Goal: Transaction & Acquisition: Purchase product/service

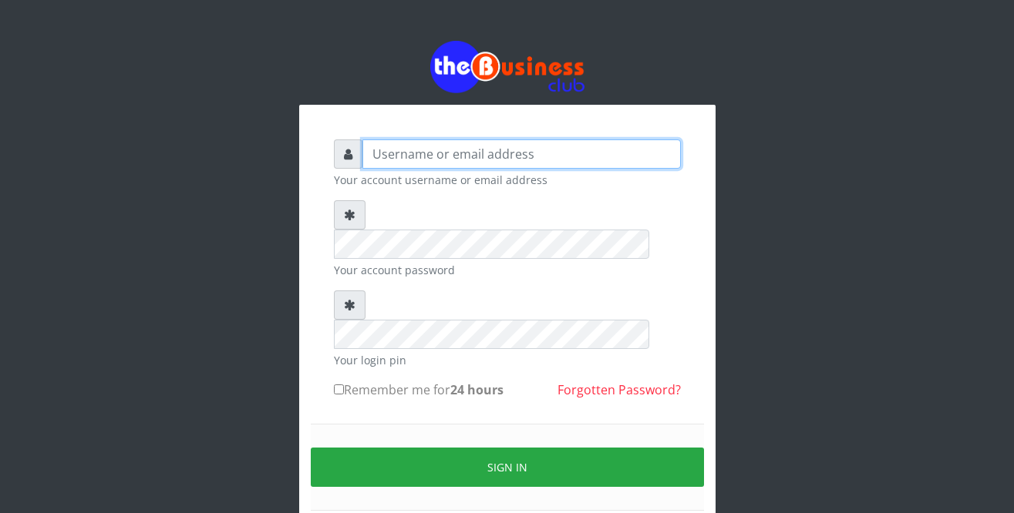
type input "Sarahadesode"
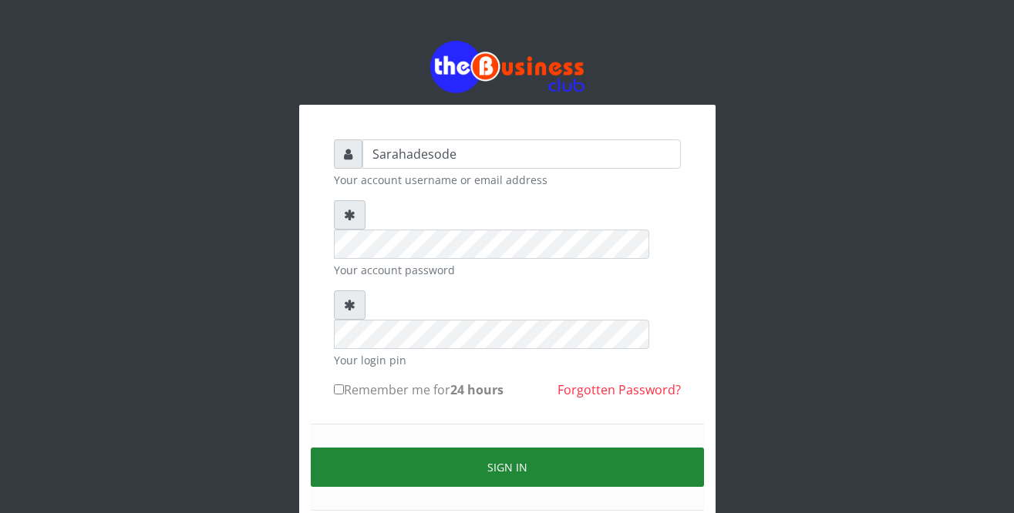
click at [498, 448] on button "Sign in" at bounding box center [507, 467] width 393 height 39
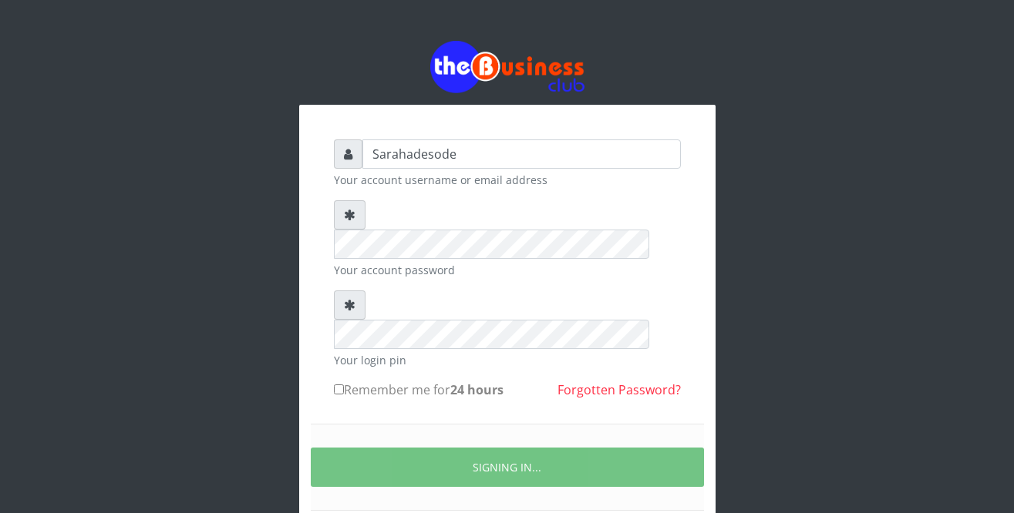
click at [769, 409] on div "Sarahadesode Your account username or email address Your account password Your …" at bounding box center [507, 308] width 879 height 616
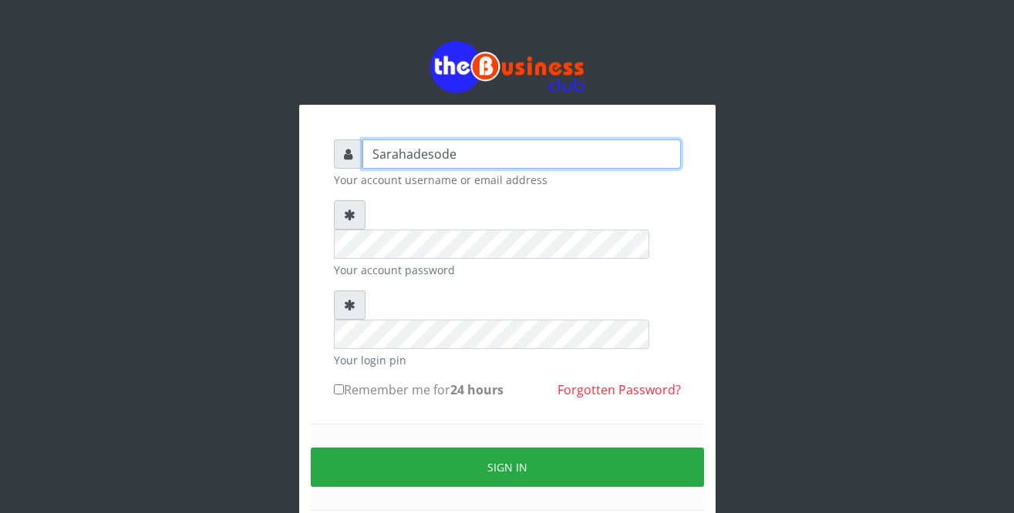
click at [461, 158] on input "Sarahadesode" at bounding box center [521, 154] width 318 height 29
type input "S"
type input "Sarahadesode"
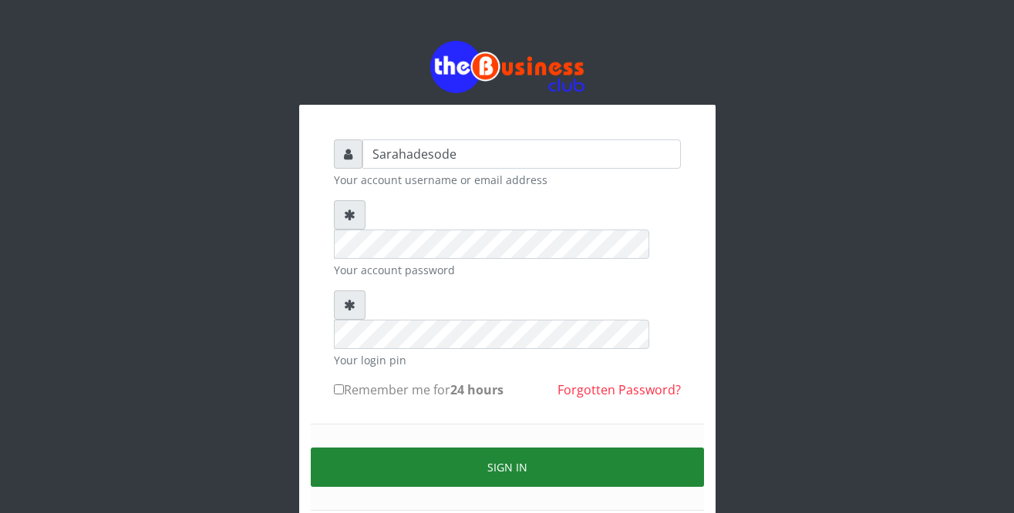
click at [502, 448] on button "Sign in" at bounding box center [507, 467] width 393 height 39
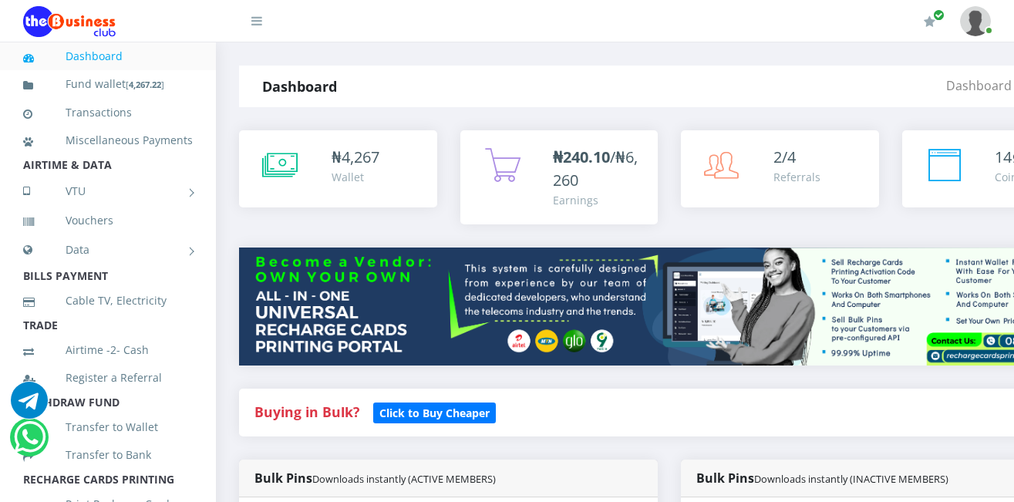
click at [519, 427] on div "Buying in Bulk?   Click to Buy Cheaper" at bounding box center [669, 413] width 860 height 48
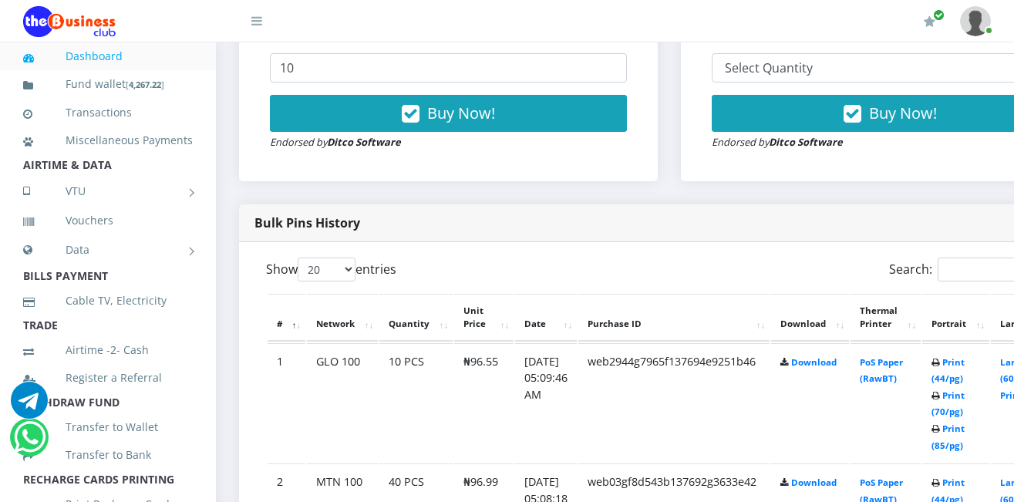
scroll to position [648, 0]
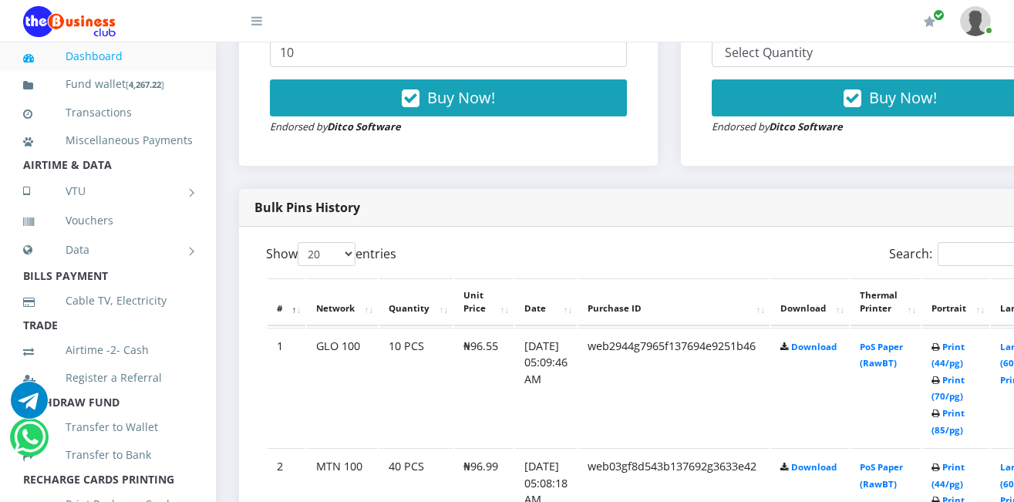
click at [940, 468] on icon at bounding box center [935, 467] width 8 height 9
click at [964, 467] on link "Print (44/pg)" at bounding box center [947, 475] width 33 height 29
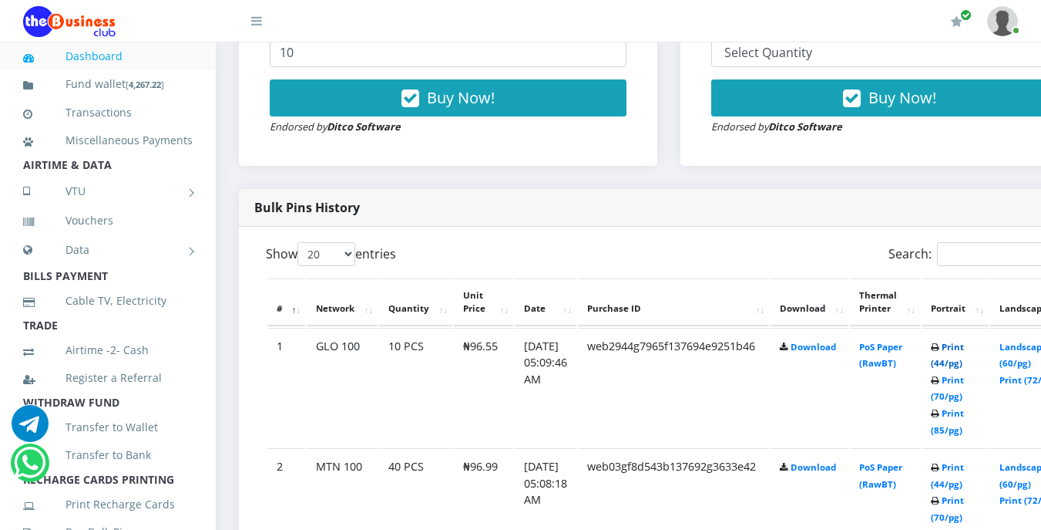
click at [964, 346] on link "Print (44/pg)" at bounding box center [947, 355] width 33 height 29
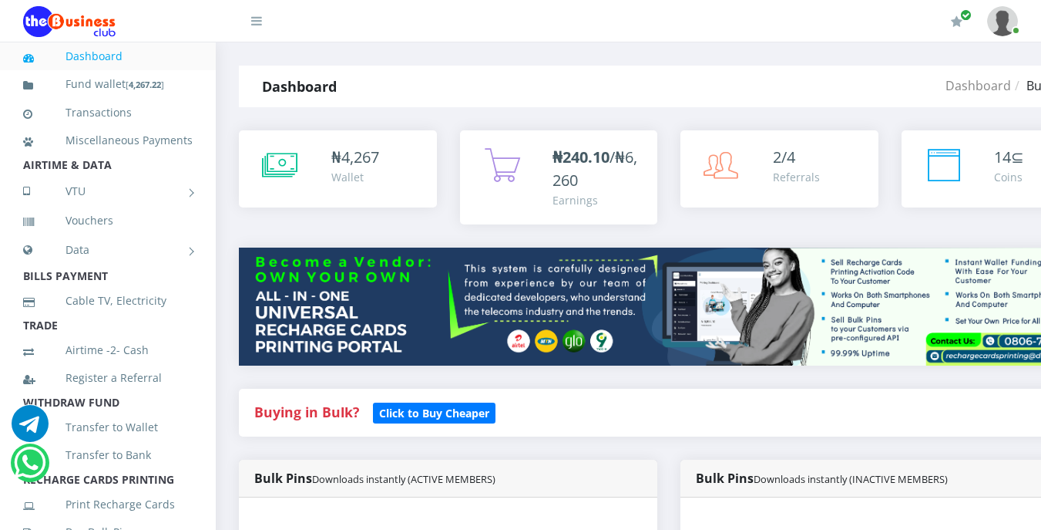
click at [160, 336] on li "TRADE" at bounding box center [108, 326] width 216 height 22
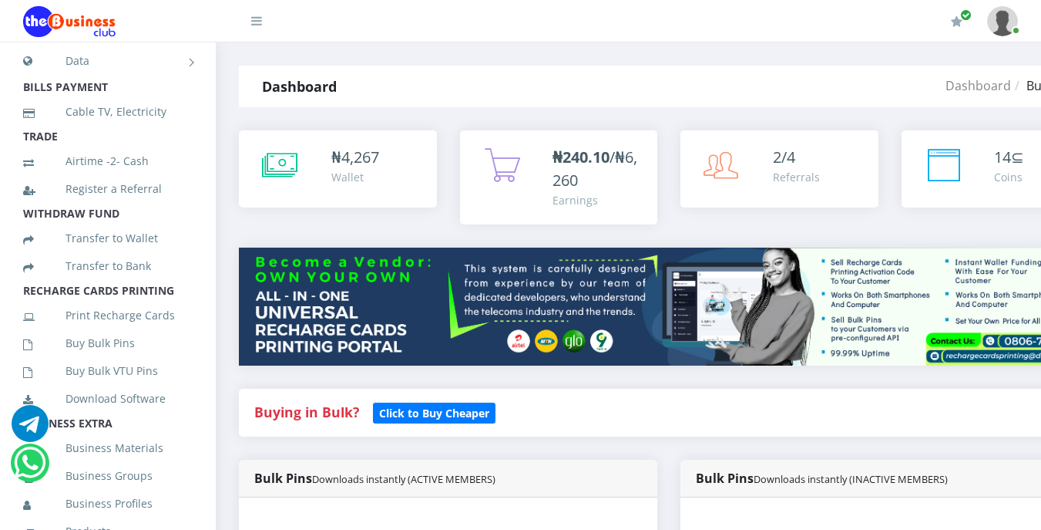
scroll to position [216, 0]
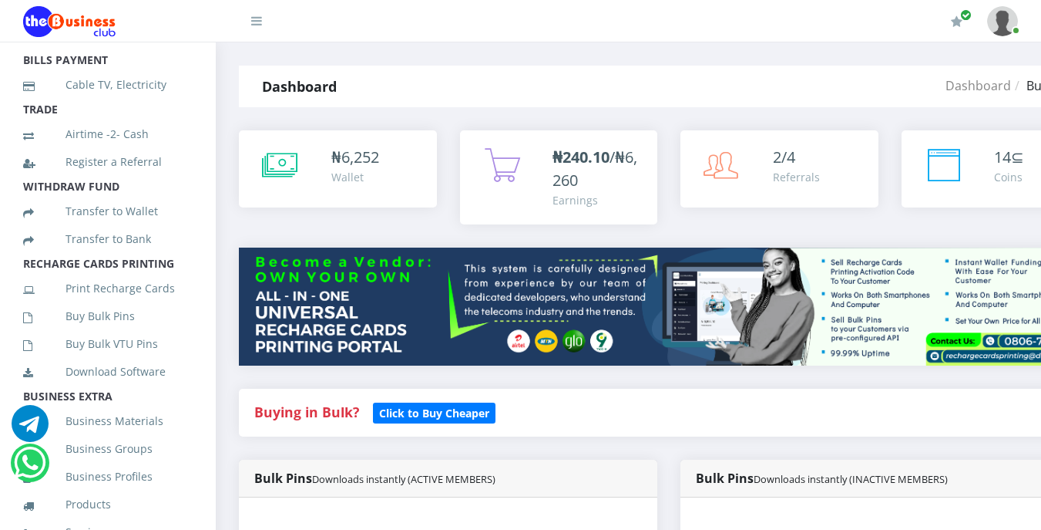
click at [160, 348] on link "Buy Bulk VTU Pins" at bounding box center [108, 343] width 170 height 35
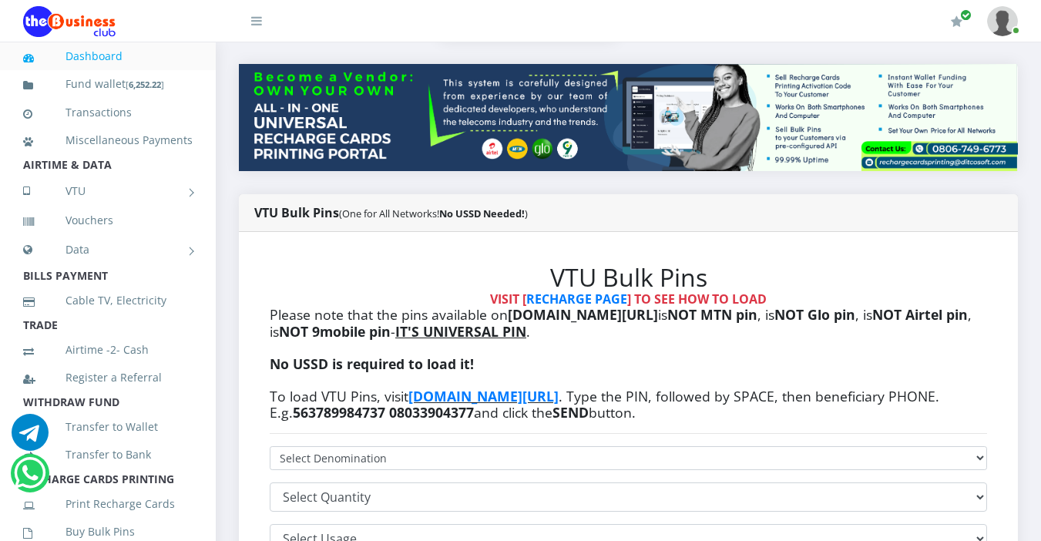
scroll to position [216, 0]
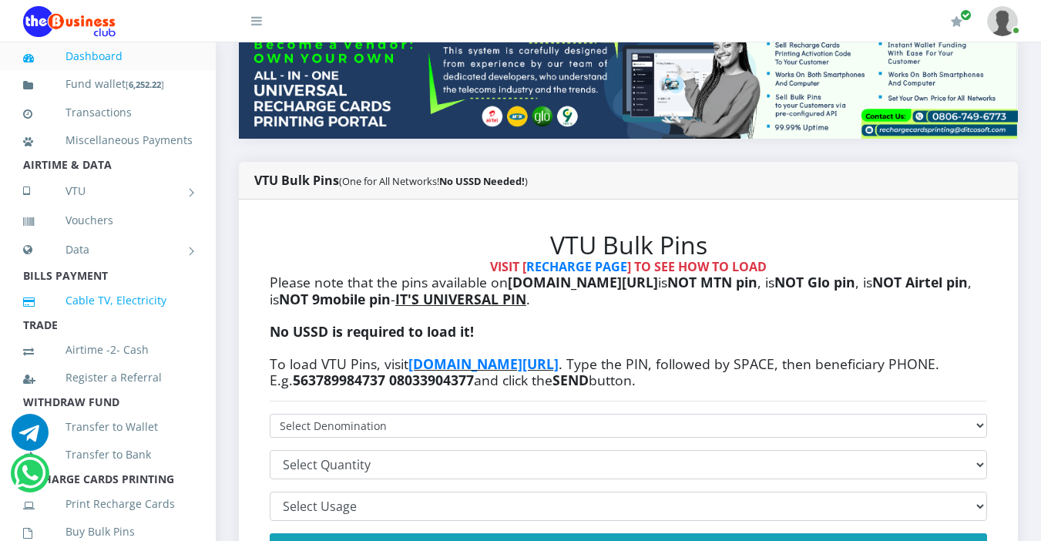
click at [174, 318] on link "Cable TV, Electricity" at bounding box center [108, 300] width 170 height 35
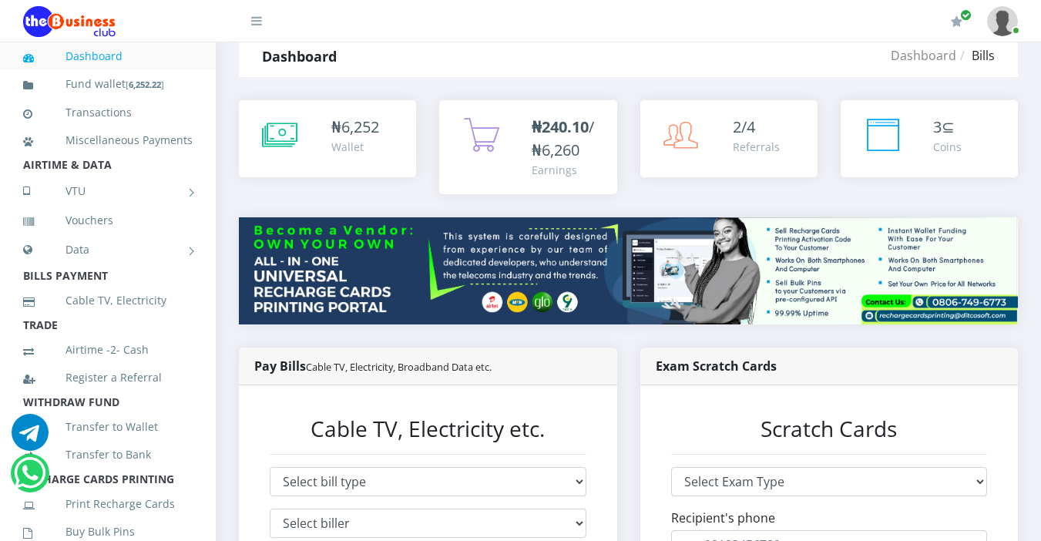
scroll to position [31, 0]
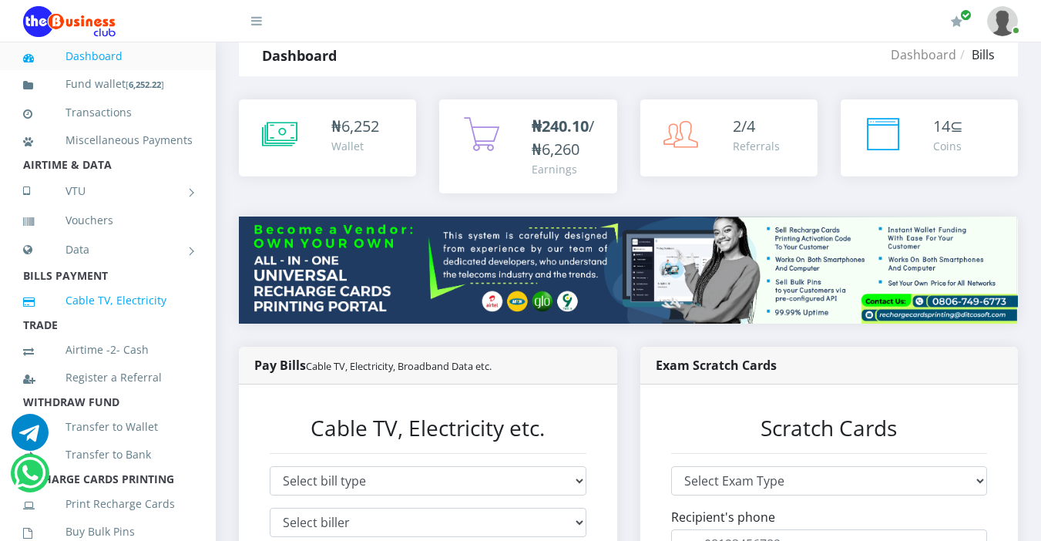
click at [157, 318] on link "Cable TV, Electricity" at bounding box center [108, 300] width 170 height 35
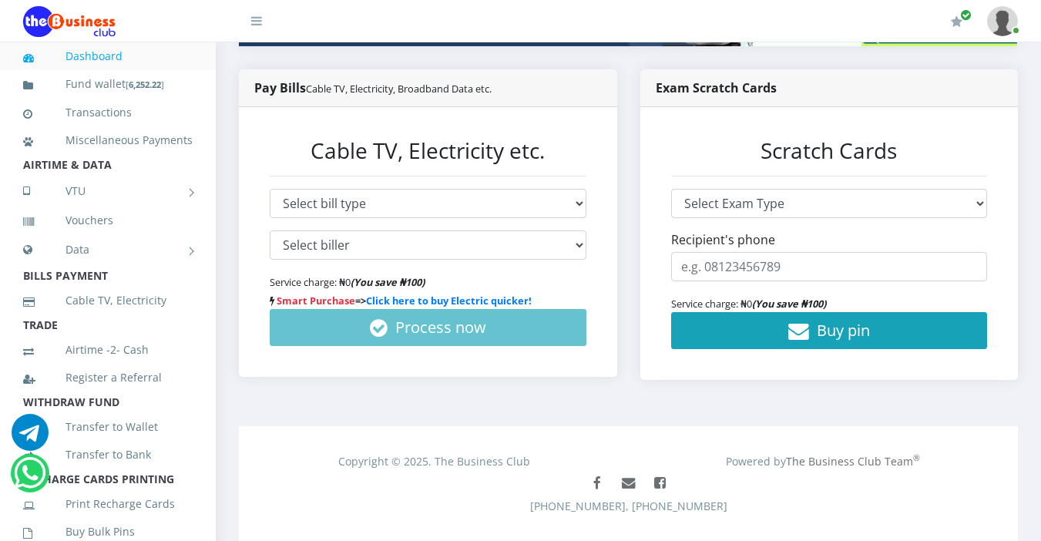
click at [167, 336] on li "TRADE" at bounding box center [108, 326] width 216 height 22
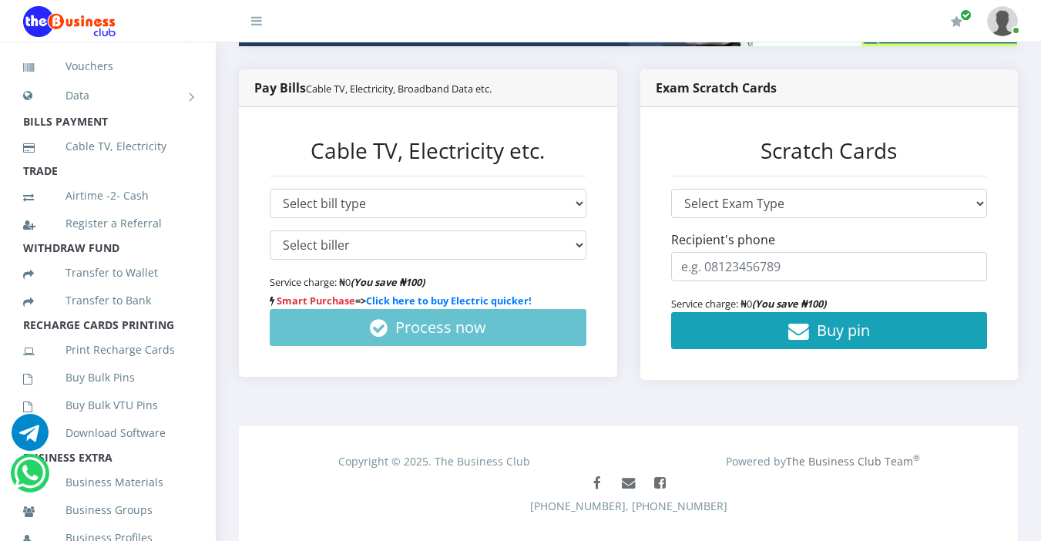
scroll to position [185, 0]
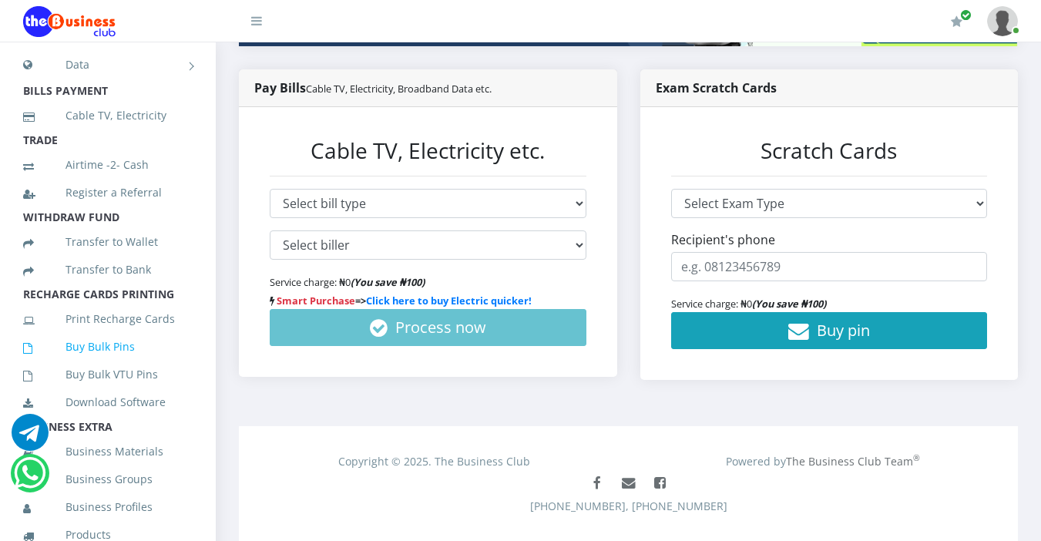
click at [112, 365] on link "Buy Bulk Pins" at bounding box center [108, 346] width 170 height 35
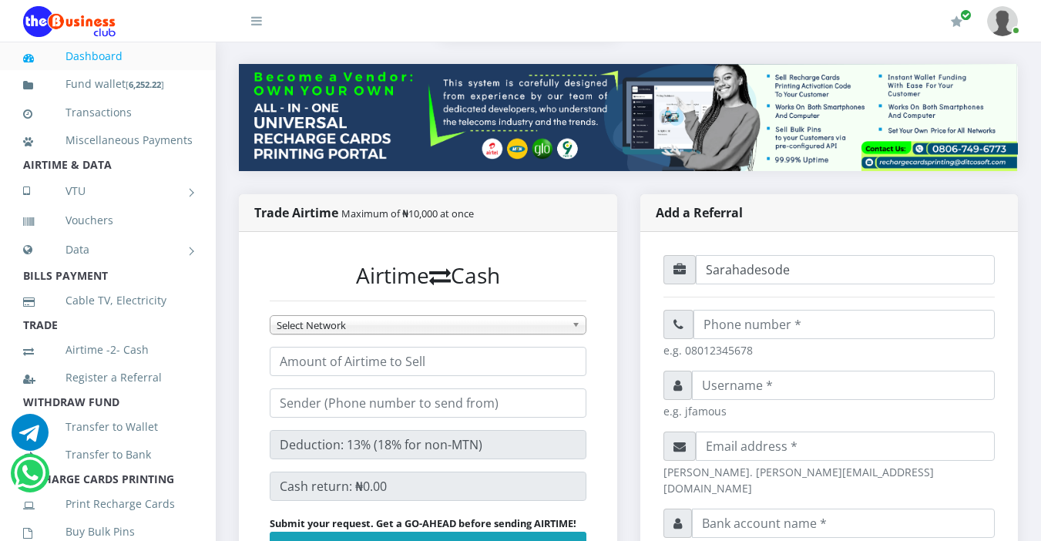
scroll to position [185, 0]
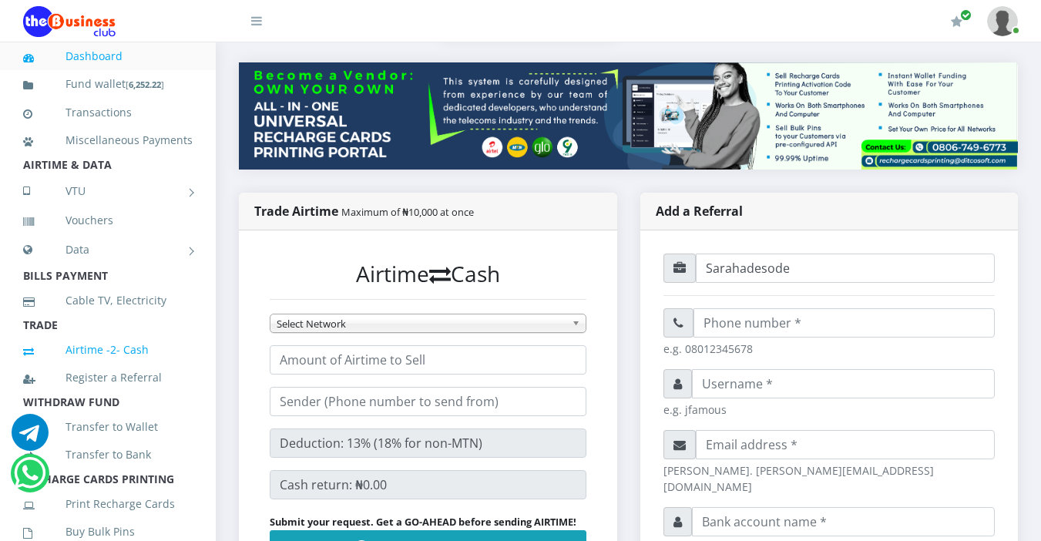
click at [155, 355] on link "Airtime -2- Cash" at bounding box center [108, 349] width 170 height 35
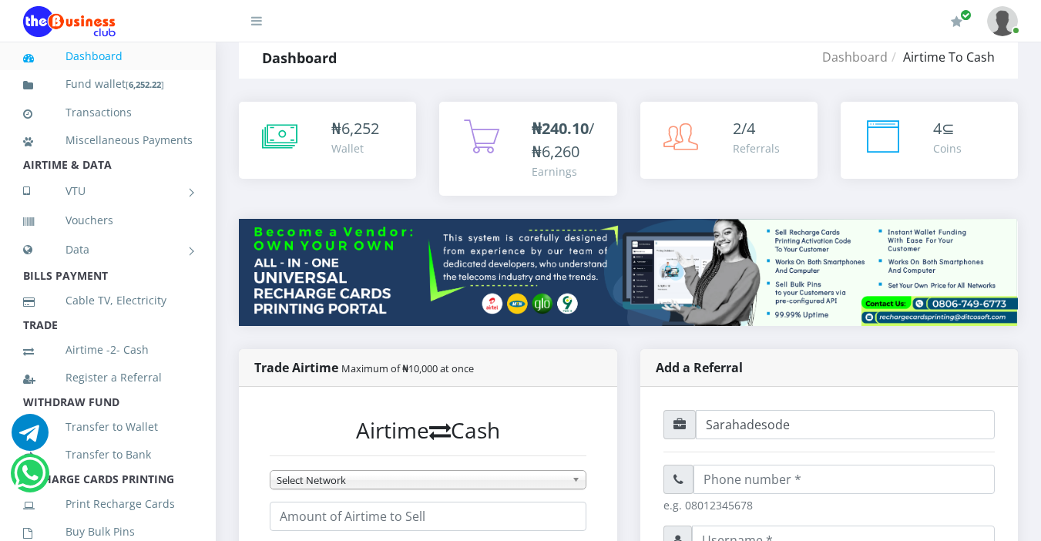
scroll to position [31, 0]
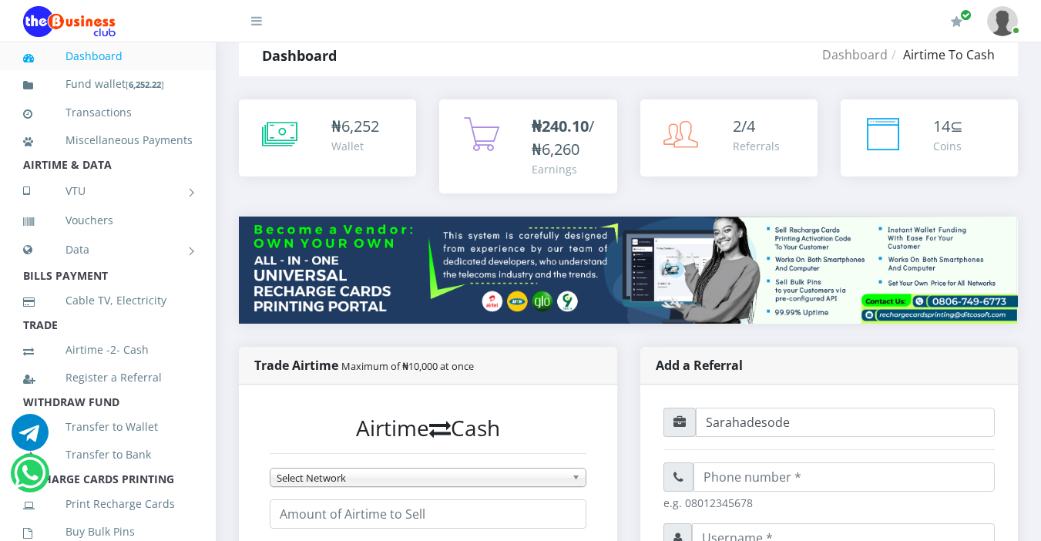
click at [139, 336] on li "TRADE" at bounding box center [108, 326] width 216 height 22
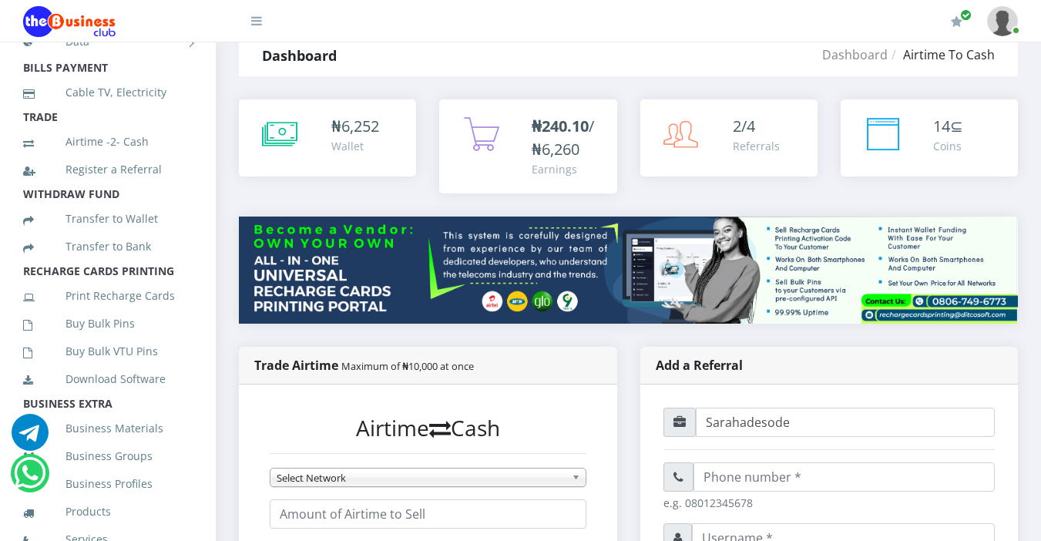
scroll to position [339, 0]
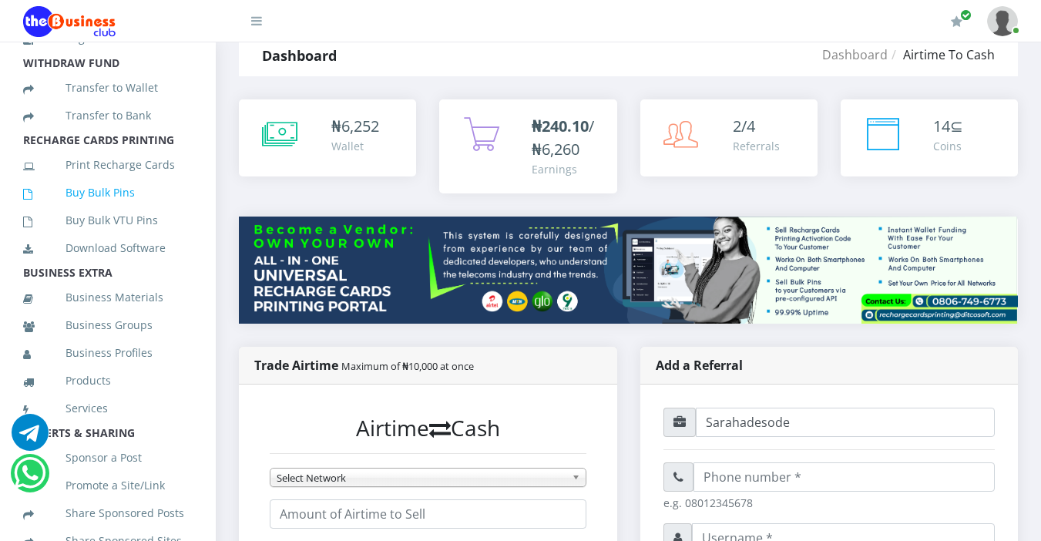
click at [106, 210] on link "Buy Bulk Pins" at bounding box center [108, 192] width 170 height 35
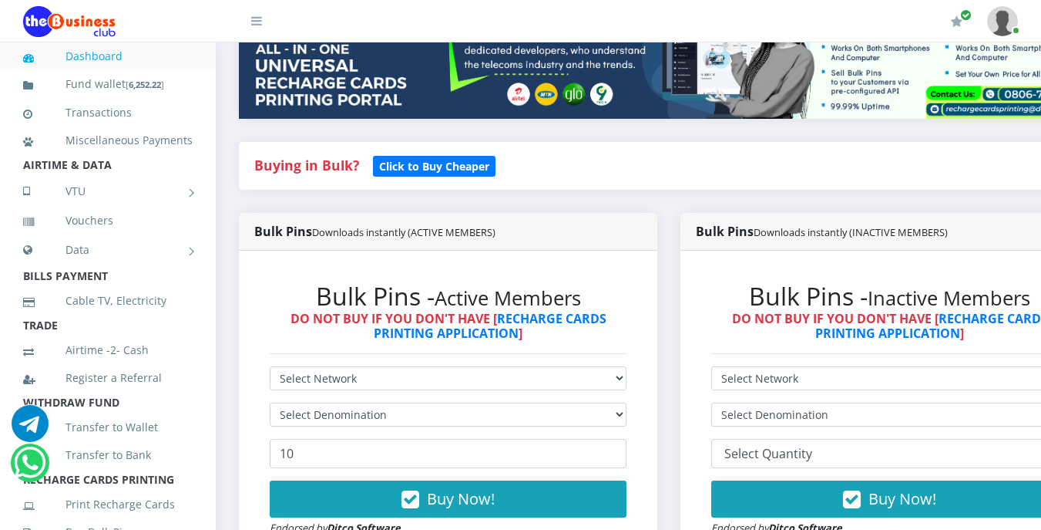
scroll to position [278, 0]
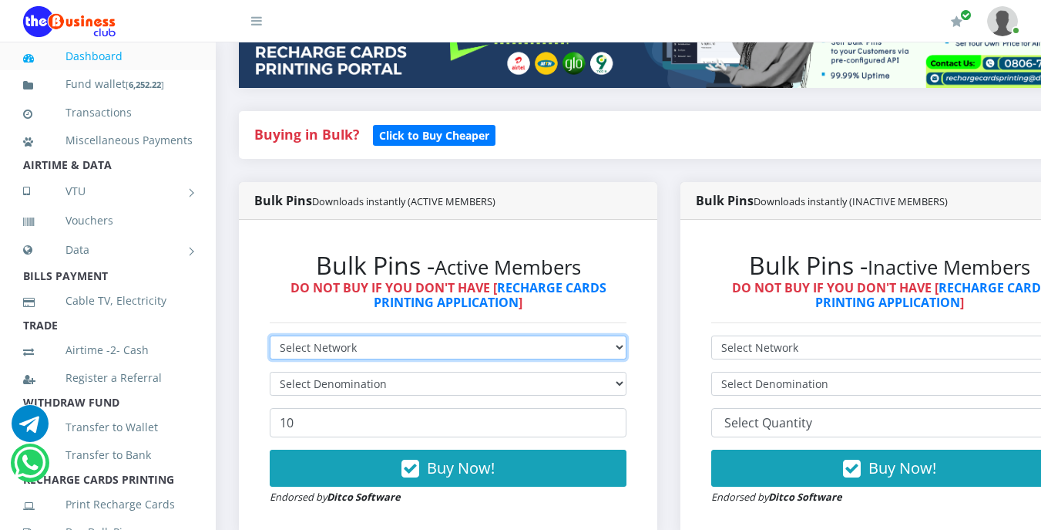
click at [399, 341] on select "Select Network MTN Globacom 9Mobile Airtel" at bounding box center [448, 347] width 357 height 24
select select "MTN"
click at [270, 338] on select "Select Network MTN Globacom 9Mobile Airtel" at bounding box center [448, 347] width 357 height 24
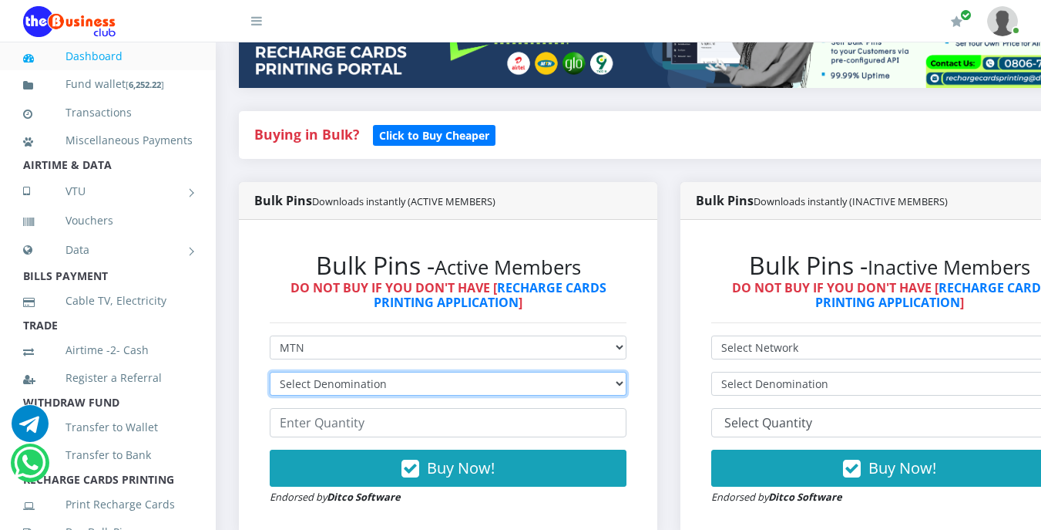
click at [389, 384] on select "Select Denomination MTN NGN100 - ₦96.99 MTN NGN200 - ₦193.98 MTN NGN400 - ₦387.…" at bounding box center [448, 384] width 357 height 24
select select "484.95-500"
click at [270, 374] on select "Select Denomination MTN NGN100 - ₦96.99 MTN NGN200 - ₦193.98 MTN NGN400 - ₦387.…" at bounding box center [448, 384] width 357 height 24
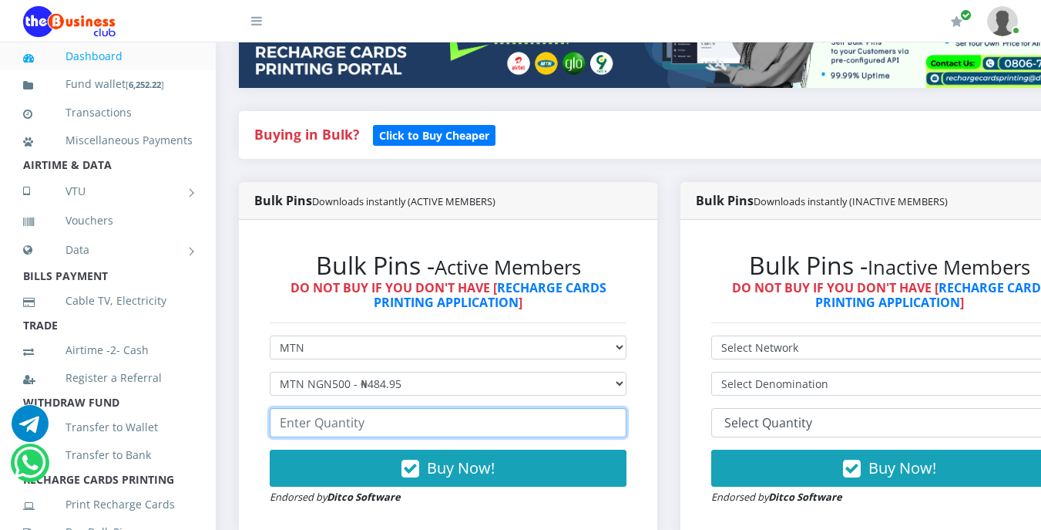
click at [404, 429] on input "number" at bounding box center [448, 422] width 357 height 29
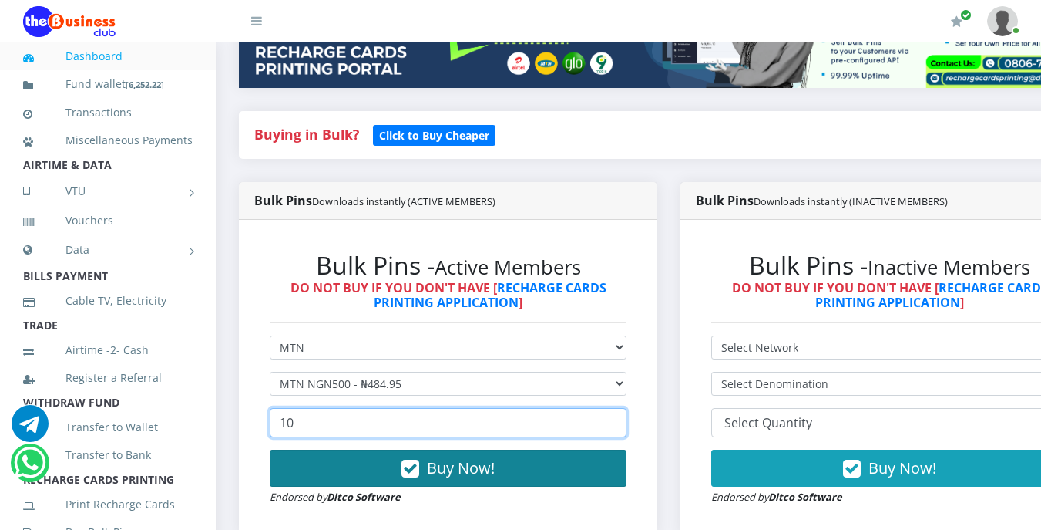
type input "10"
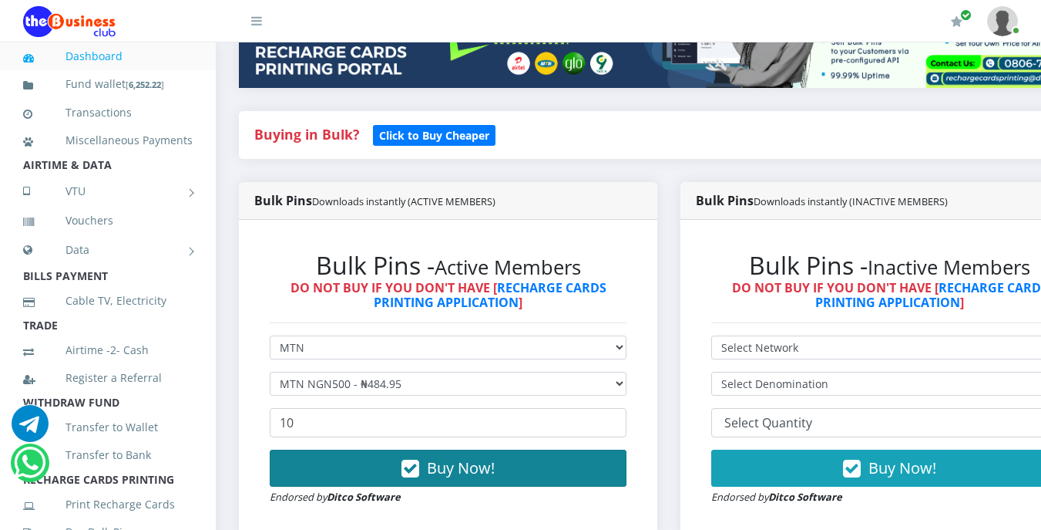
click at [457, 470] on span "Buy Now!" at bounding box center [461, 467] width 68 height 21
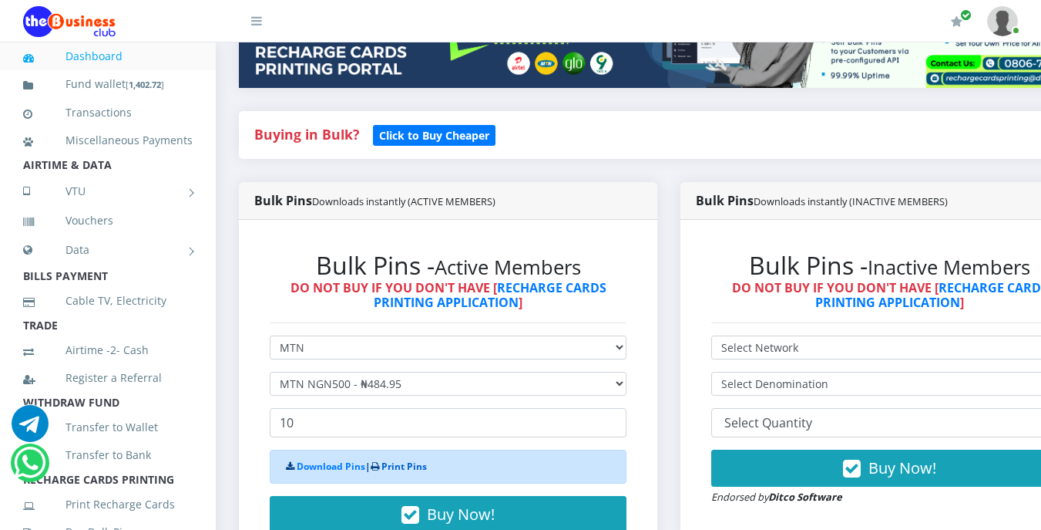
click at [410, 471] on link "Print Pins" at bounding box center [404, 465] width 45 height 13
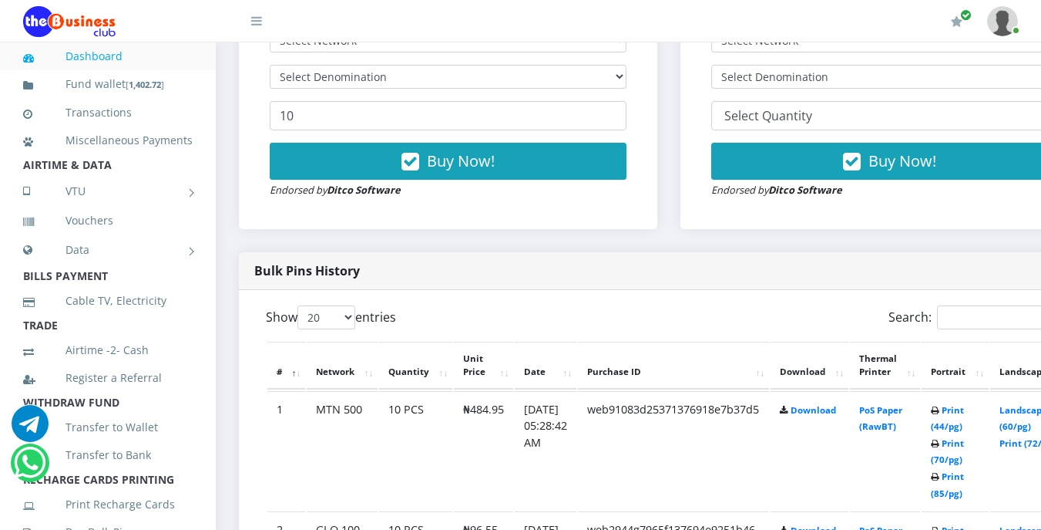
scroll to position [586, 0]
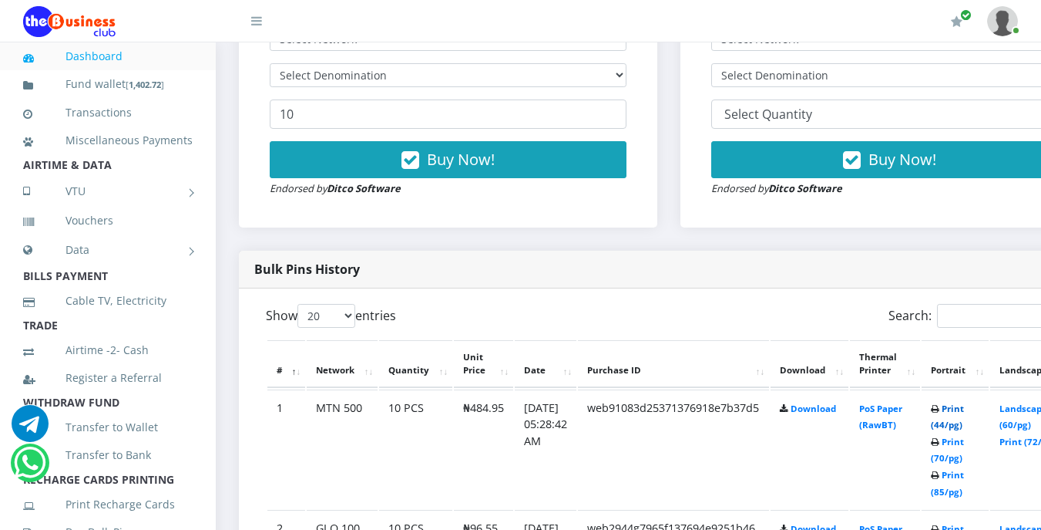
click at [964, 409] on link "Print (44/pg)" at bounding box center [947, 416] width 33 height 29
